Goal: Transaction & Acquisition: Book appointment/travel/reservation

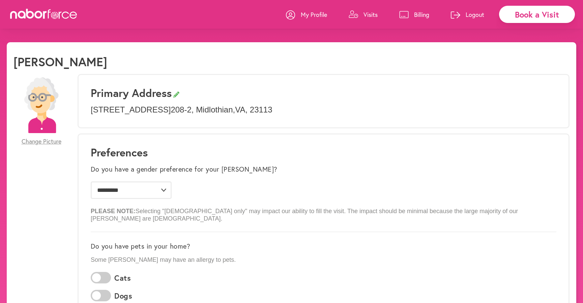
select select "*"
click at [360, 12] on link "Visits" at bounding box center [363, 14] width 29 height 20
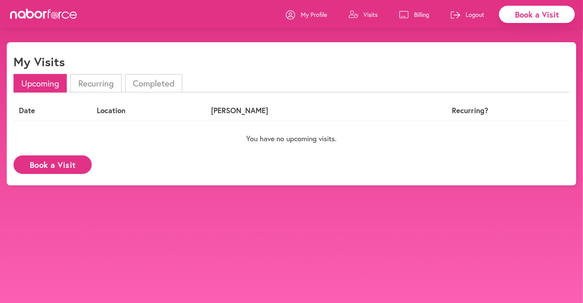
click at [71, 166] on button "Book a Visit" at bounding box center [52, 164] width 78 height 19
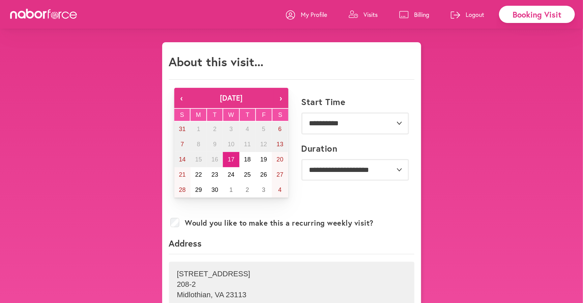
click at [282, 95] on button "›" at bounding box center [281, 98] width 15 height 20
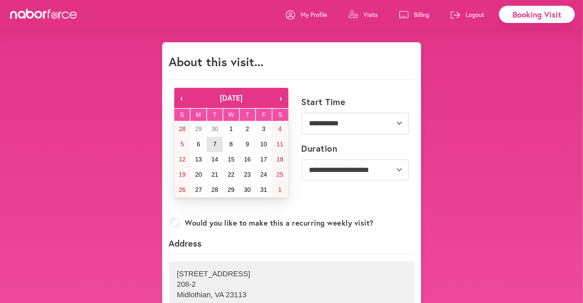
click at [213, 147] on abbr "7" at bounding box center [214, 144] width 3 height 7
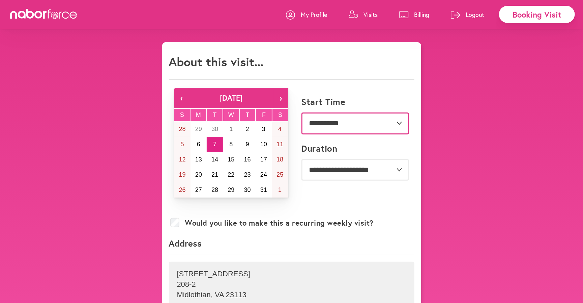
select select "********"
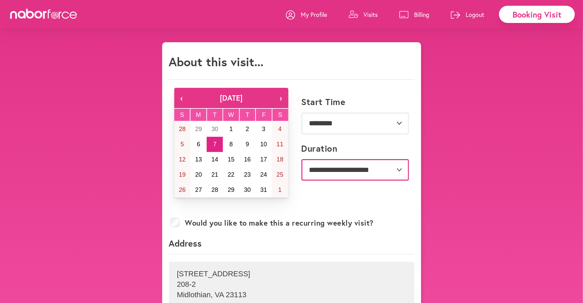
select select "***"
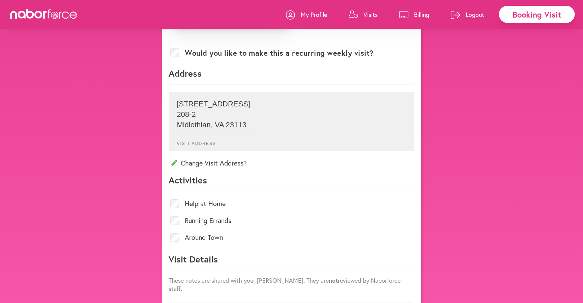
scroll to position [171, 0]
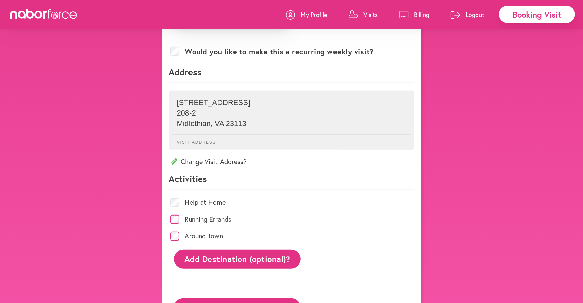
click at [177, 239] on span "Around Town" at bounding box center [292, 235] width 246 height 17
click at [195, 259] on button "Add Destination (optional)?" at bounding box center [237, 258] width 127 height 19
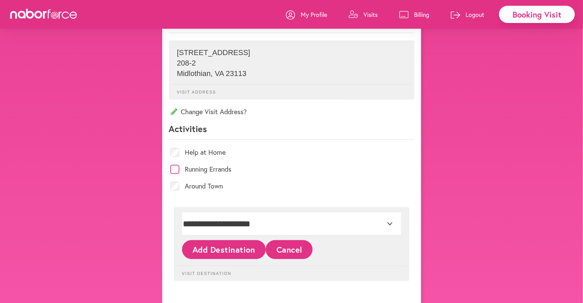
scroll to position [228, 0]
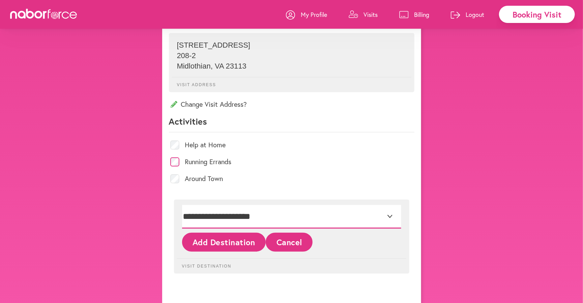
select select "*"
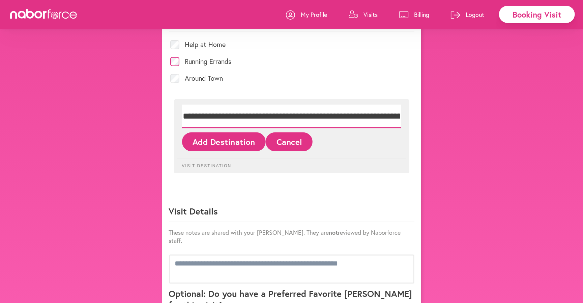
scroll to position [337, 0]
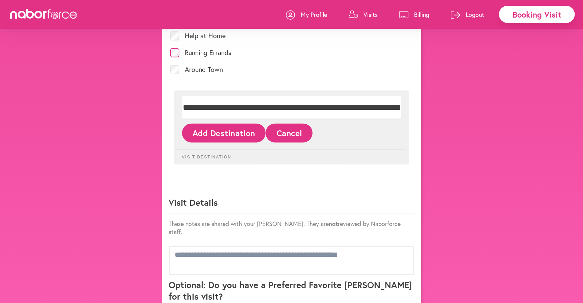
click at [237, 130] on button "Add Destination" at bounding box center [224, 133] width 84 height 19
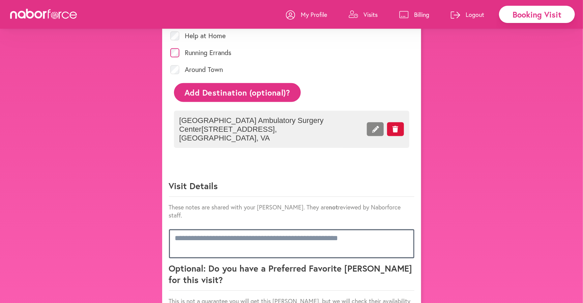
click at [225, 233] on textarea at bounding box center [292, 243] width 246 height 29
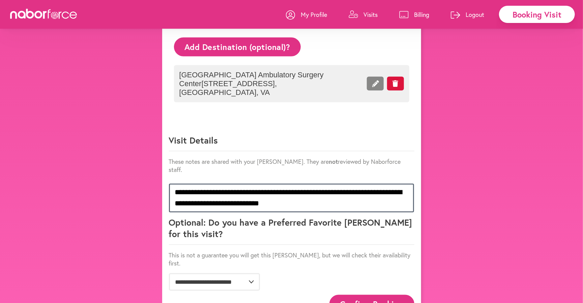
scroll to position [385, 0]
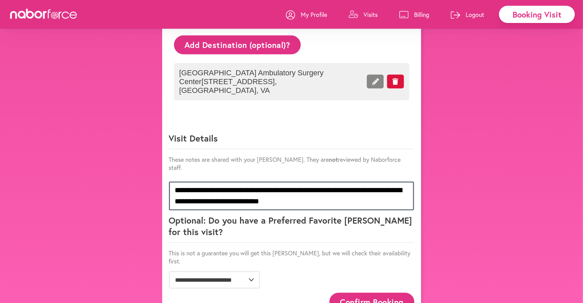
type textarea "**********"
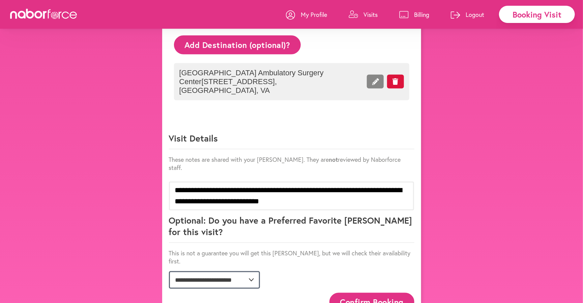
select select "**********"
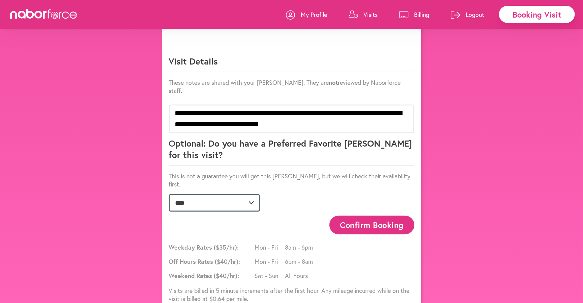
scroll to position [462, 0]
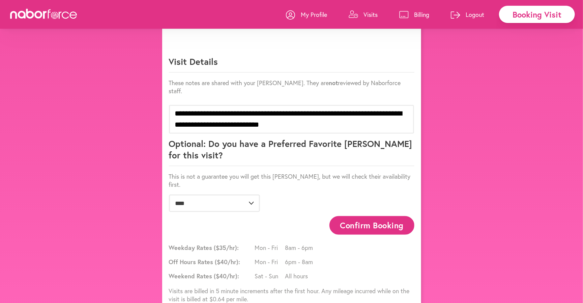
click at [347, 216] on button "Confirm Booking" at bounding box center [372, 225] width 85 height 19
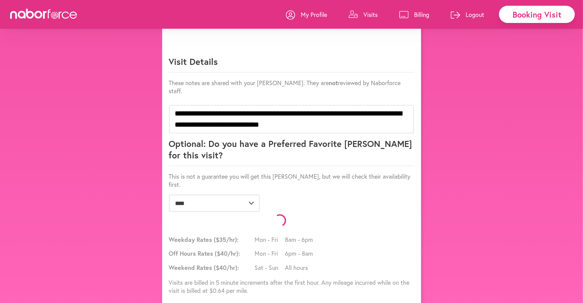
scroll to position [454, 0]
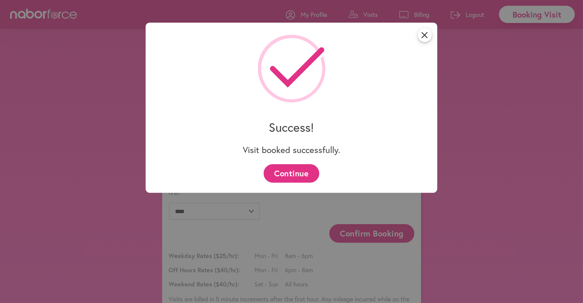
click at [283, 170] on button "Continue" at bounding box center [292, 173] width 56 height 19
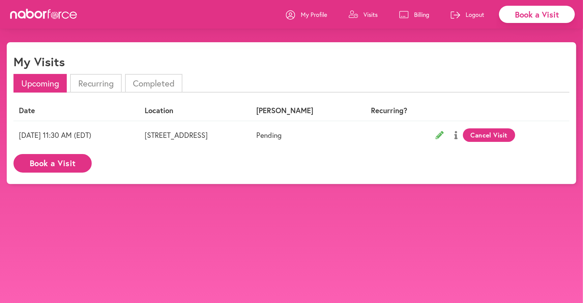
click at [109, 86] on li "Recurring" at bounding box center [95, 83] width 51 height 19
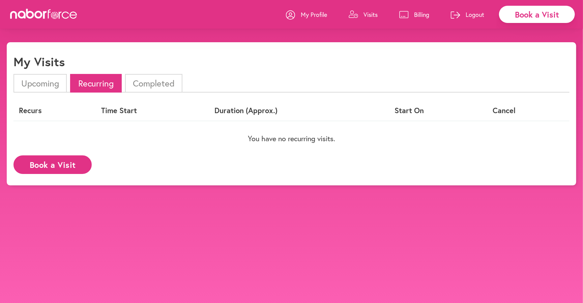
click at [155, 84] on li "Completed" at bounding box center [153, 83] width 57 height 19
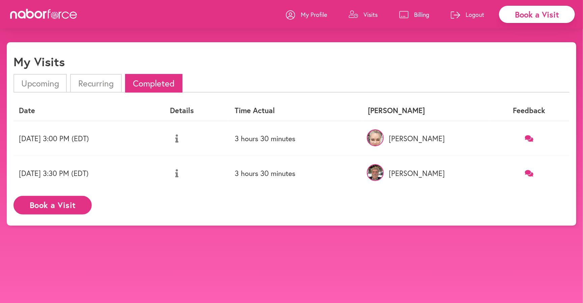
click at [419, 11] on p "Billing" at bounding box center [421, 14] width 15 height 8
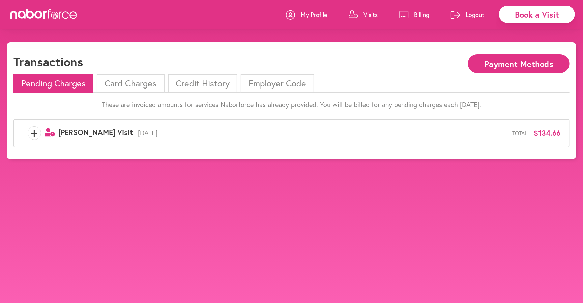
click at [296, 129] on span "[DATE]" at bounding box center [323, 133] width 380 height 8
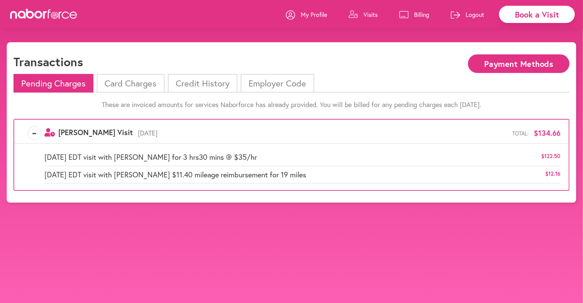
click at [149, 83] on li "Card Charges" at bounding box center [130, 83] width 67 height 19
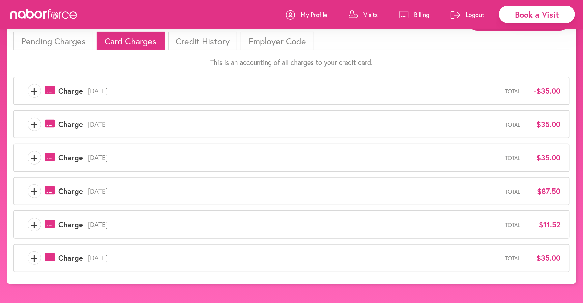
scroll to position [49, 0]
click at [186, 87] on span "[DATE]" at bounding box center [294, 91] width 422 height 8
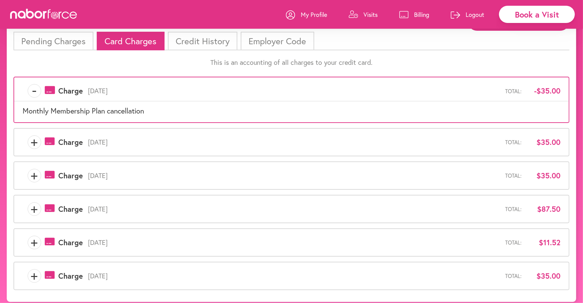
click at [141, 135] on div "+ payments-outline-icon-pink Created with Sketch. Charge [DATE] Total: $35.00" at bounding box center [292, 141] width 538 height 13
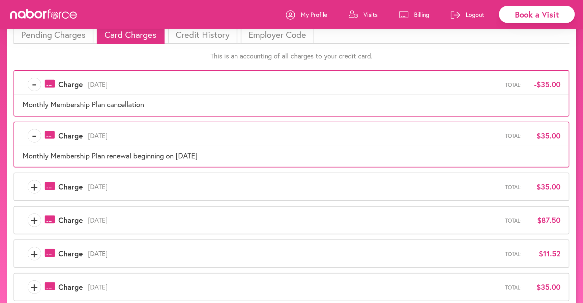
click at [124, 173] on div "+ payments-outline-icon-pink Created with Sketch. Charge [DATE] Total: $35.00" at bounding box center [291, 186] width 556 height 28
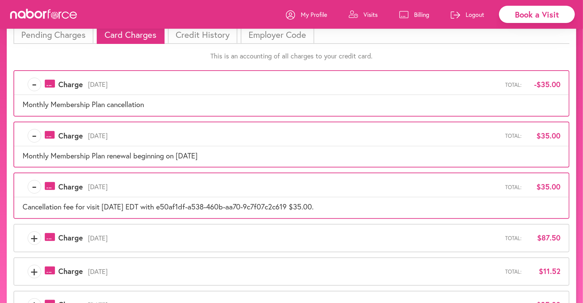
click at [122, 235] on span "[DATE]" at bounding box center [294, 238] width 422 height 8
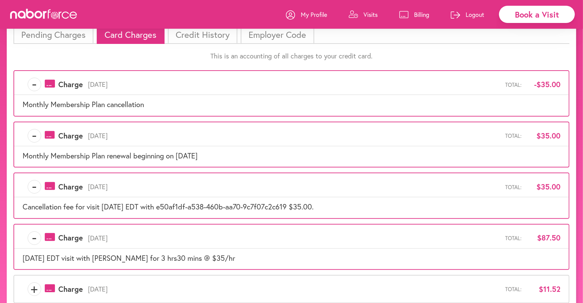
click at [118, 282] on div "+ payments-outline-icon-pink Created with Sketch. Charge [DATE] Total: $11.52" at bounding box center [292, 288] width 538 height 13
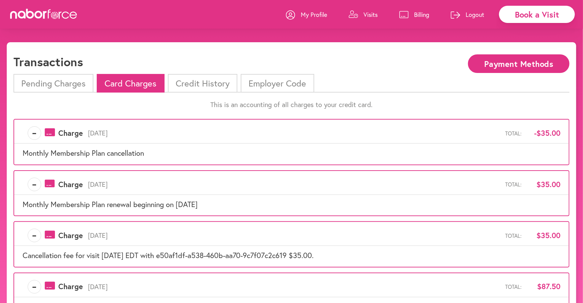
scroll to position [0, 0]
click at [203, 89] on li "Credit History" at bounding box center [203, 83] width 70 height 19
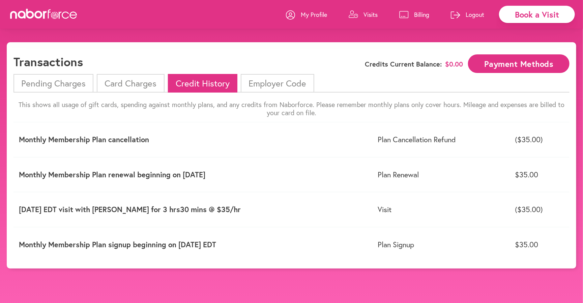
click at [72, 84] on li "Pending Charges" at bounding box center [53, 83] width 80 height 19
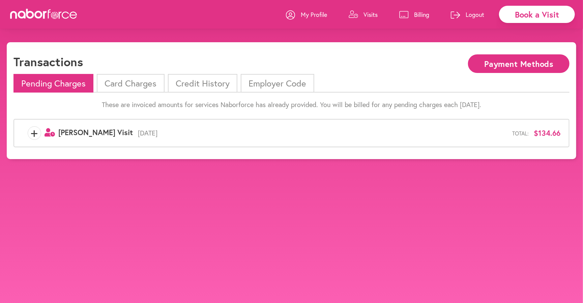
click at [129, 140] on div "+ user-clock Created with Sketch. [PERSON_NAME] Visit [DATE] Total: $134.66" at bounding box center [291, 133] width 556 height 28
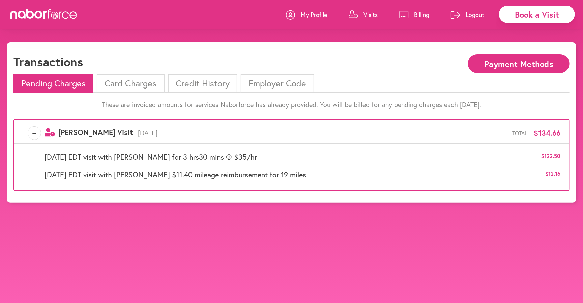
click at [279, 81] on li "Employer Code" at bounding box center [277, 83] width 73 height 19
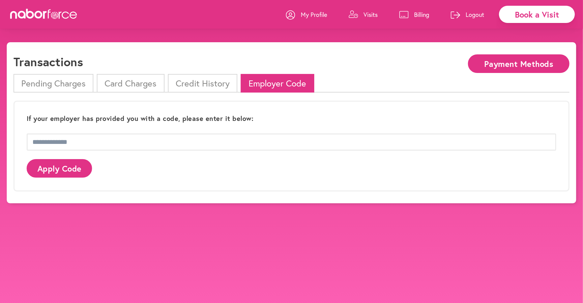
click at [220, 83] on li "Credit History" at bounding box center [203, 83] width 70 height 19
